Goal: Task Accomplishment & Management: Manage account settings

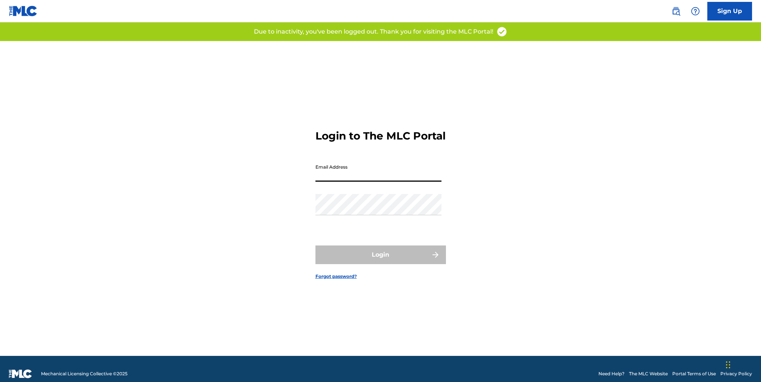
type input "[PERSON_NAME][EMAIL_ADDRESS][DOMAIN_NAME]"
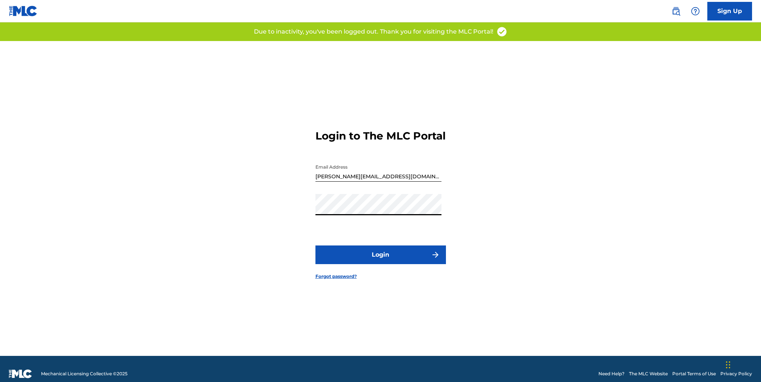
click at [384, 262] on button "Login" at bounding box center [381, 254] width 131 height 19
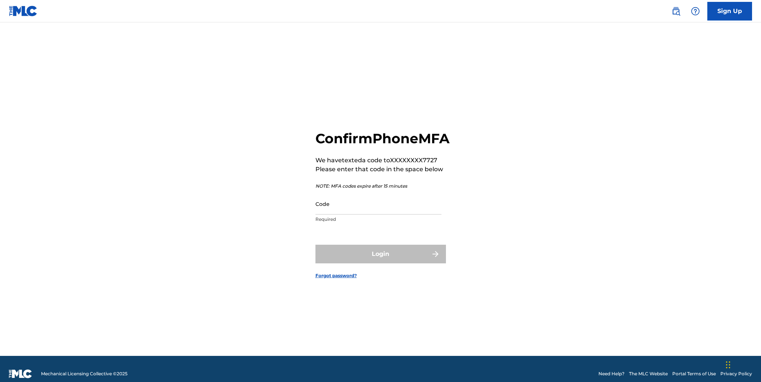
click at [337, 214] on input "Code" at bounding box center [379, 203] width 126 height 21
paste input "550414"
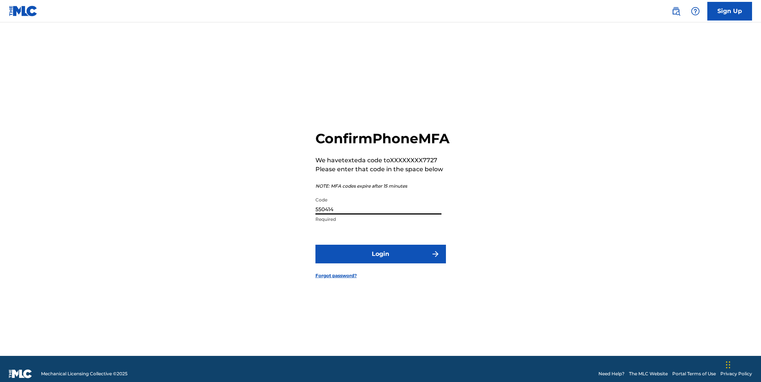
type input "550414"
click at [377, 263] on button "Login" at bounding box center [381, 254] width 131 height 19
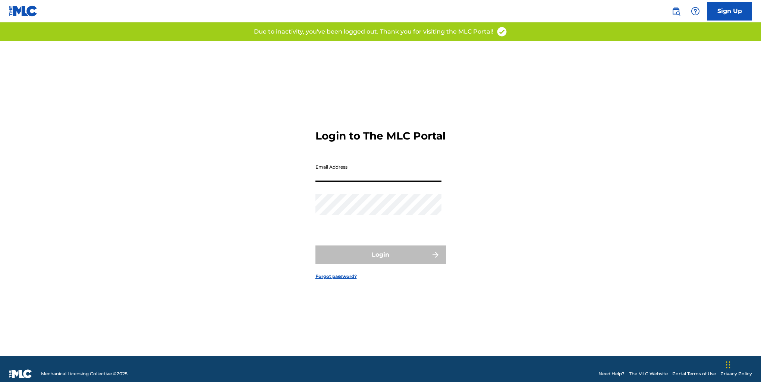
type input "[PERSON_NAME][EMAIL_ADDRESS][DOMAIN_NAME]"
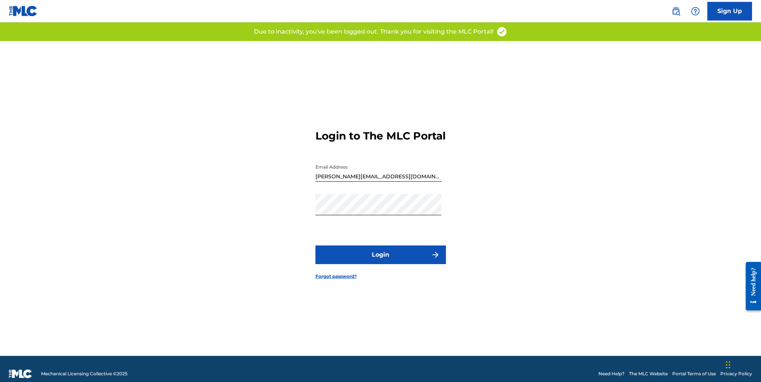
click at [386, 264] on button "Login" at bounding box center [381, 254] width 131 height 19
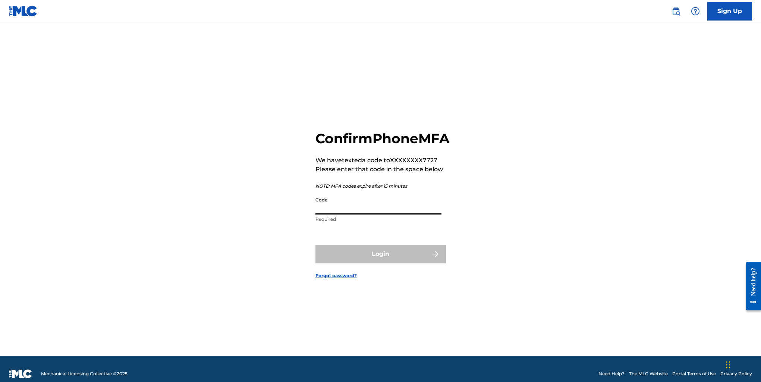
click at [335, 212] on input "Code" at bounding box center [379, 203] width 126 height 21
paste input "145361"
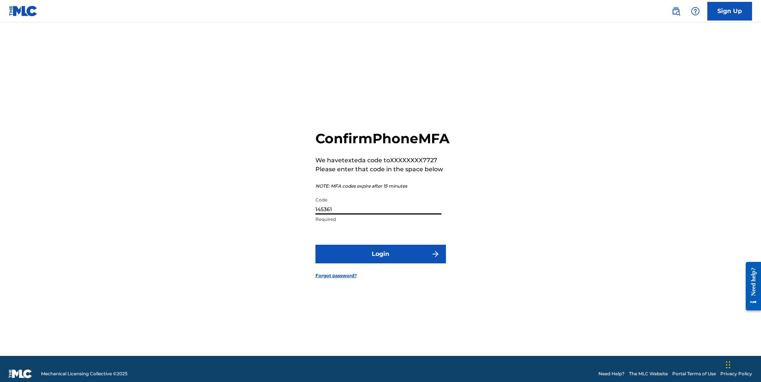
type input "145361"
click at [374, 259] on button "Login" at bounding box center [381, 254] width 131 height 19
